Goal: Obtain resource: Obtain resource

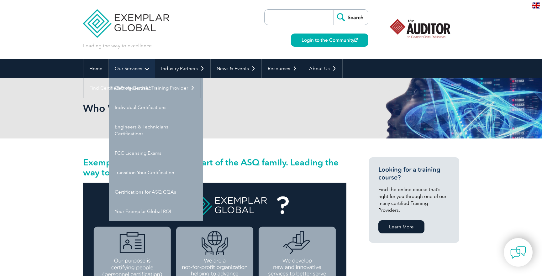
click at [142, 68] on link "Our Services" at bounding box center [132, 68] width 46 height 19
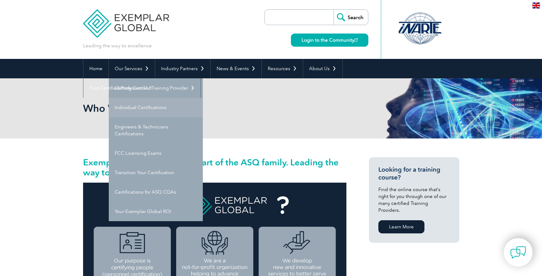
click at [141, 109] on link "Individual Certifications" at bounding box center [156, 107] width 94 height 19
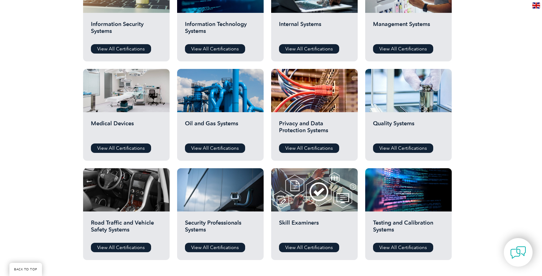
scroll to position [376, 0]
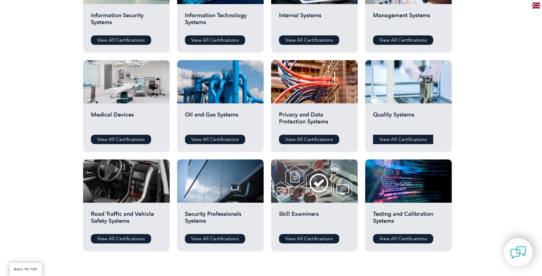
click at [403, 141] on link "View All Certifications" at bounding box center [403, 139] width 60 height 9
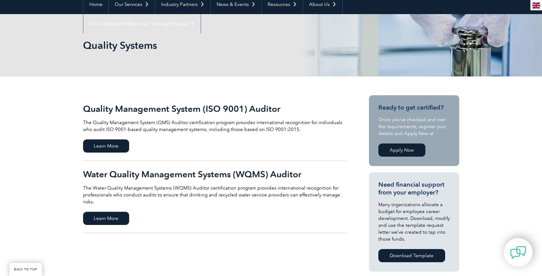
scroll to position [63, 0]
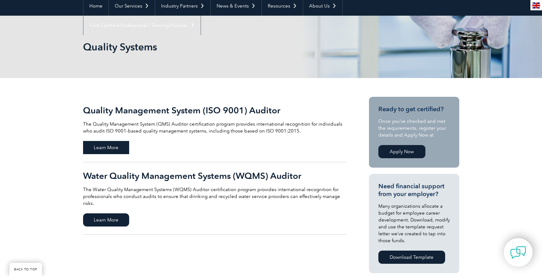
click at [114, 148] on span "Learn More" at bounding box center [106, 147] width 46 height 13
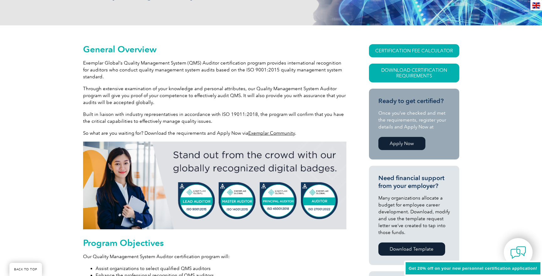
scroll to position [125, 0]
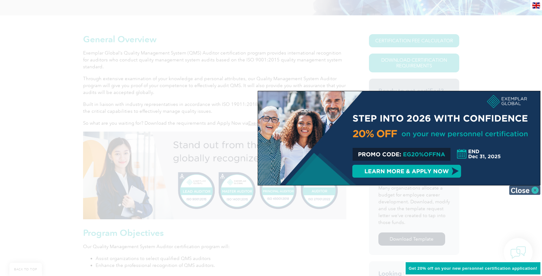
click at [522, 189] on img at bounding box center [524, 190] width 31 height 9
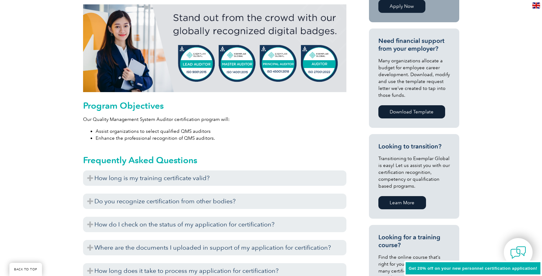
scroll to position [282, 0]
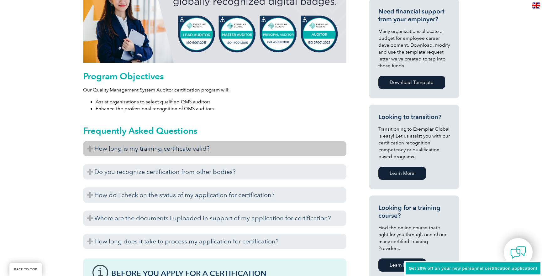
click at [267, 149] on h3 "How long is my training certificate valid?" at bounding box center [214, 148] width 263 height 15
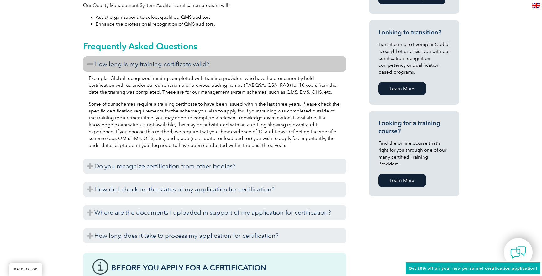
scroll to position [376, 0]
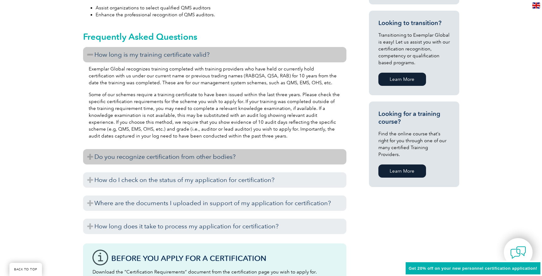
click at [191, 159] on h3 "Do you recognize certification from other bodies?" at bounding box center [214, 156] width 263 height 15
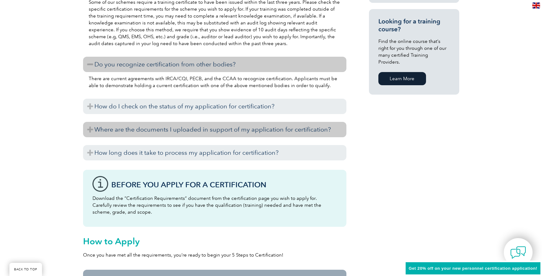
scroll to position [471, 0]
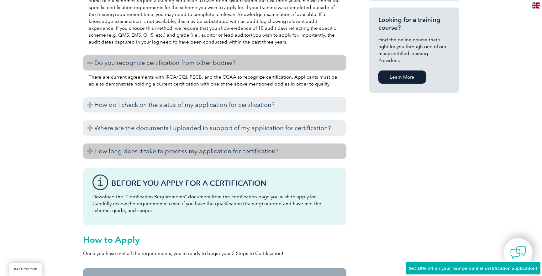
click at [165, 156] on h3 "How long does it take to process my application for certification?" at bounding box center [214, 151] width 263 height 15
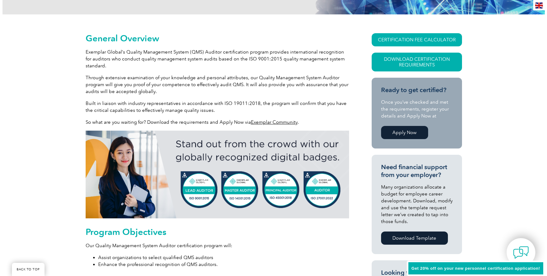
scroll to position [125, 0]
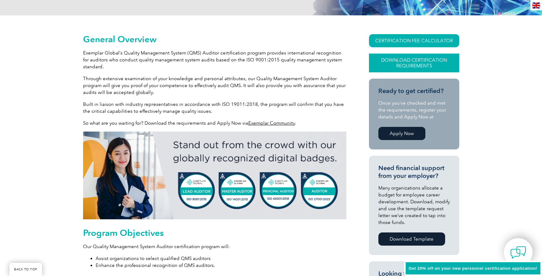
click at [394, 59] on link "Download Certification Requirements" at bounding box center [414, 63] width 90 height 19
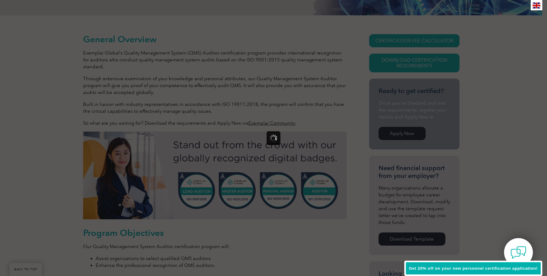
scroll to position [0, 0]
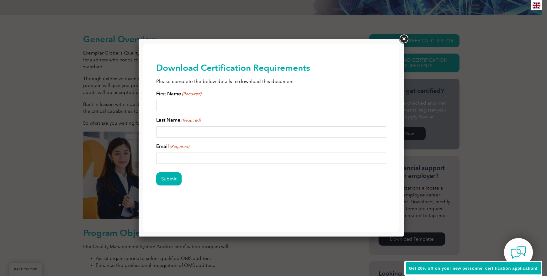
click at [209, 109] on input "First Name (Required)" at bounding box center [271, 105] width 230 height 11
type input "Efrain"
type input "Serrano"
type input "Eserrano3.1415@gmail.com"
click at [170, 179] on input "Submit" at bounding box center [168, 179] width 25 height 13
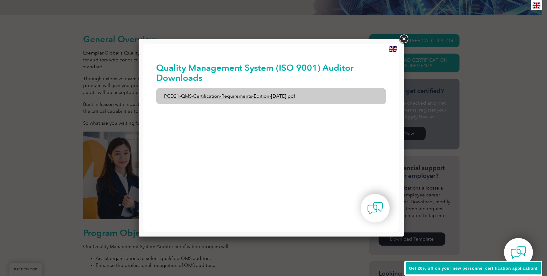
click at [250, 98] on link "PCD21-QMS-Certification-Requirements-Edition-2-April-2022.pdf" at bounding box center [271, 96] width 230 height 16
